Goal: Check status: Check status

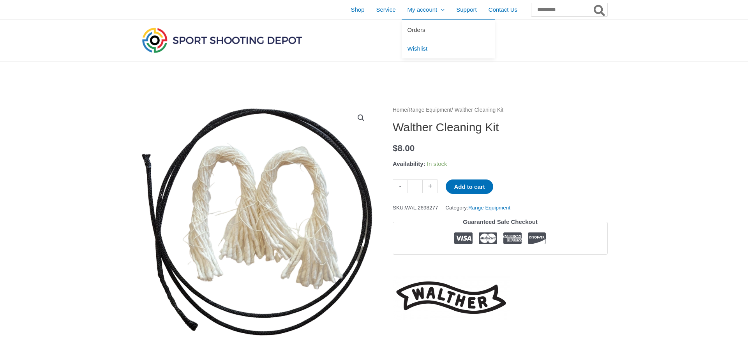
click at [408, 31] on span "Orders" at bounding box center [417, 30] width 18 height 7
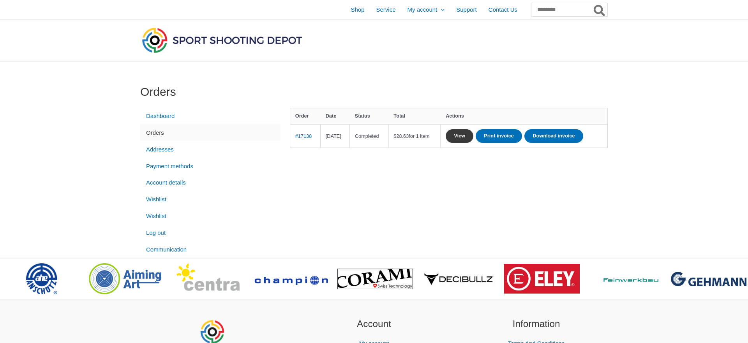
click at [474, 133] on link "View" at bounding box center [460, 136] width 28 height 14
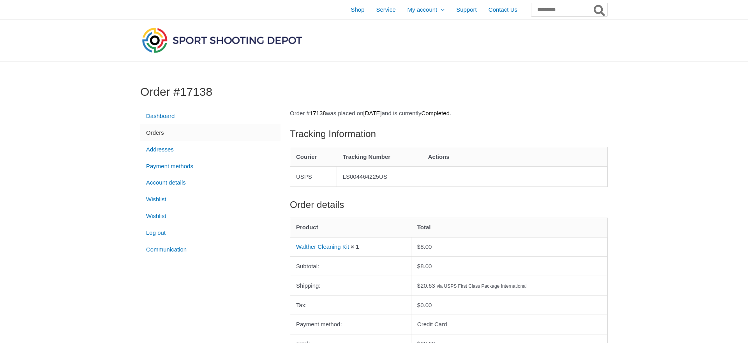
drag, startPoint x: 297, startPoint y: 173, endPoint x: 311, endPoint y: 177, distance: 14.6
click at [311, 177] on td "USPS" at bounding box center [313, 176] width 47 height 20
copy td "USPS"
drag, startPoint x: 346, startPoint y: 175, endPoint x: 402, endPoint y: 180, distance: 56.4
click at [402, 180] on td "LS004464225US" at bounding box center [379, 176] width 85 height 20
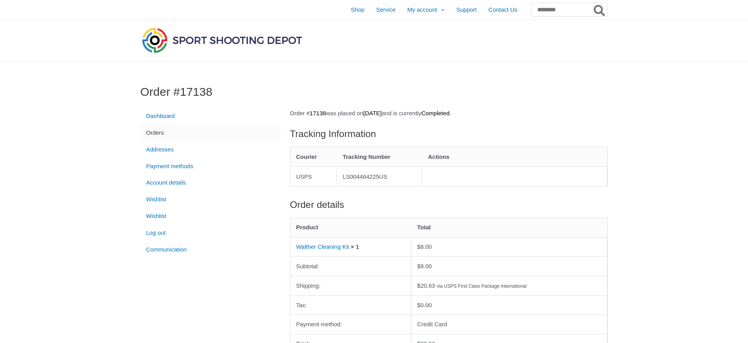
copy td "LS004464225US"
